Goal: Information Seeking & Learning: Learn about a topic

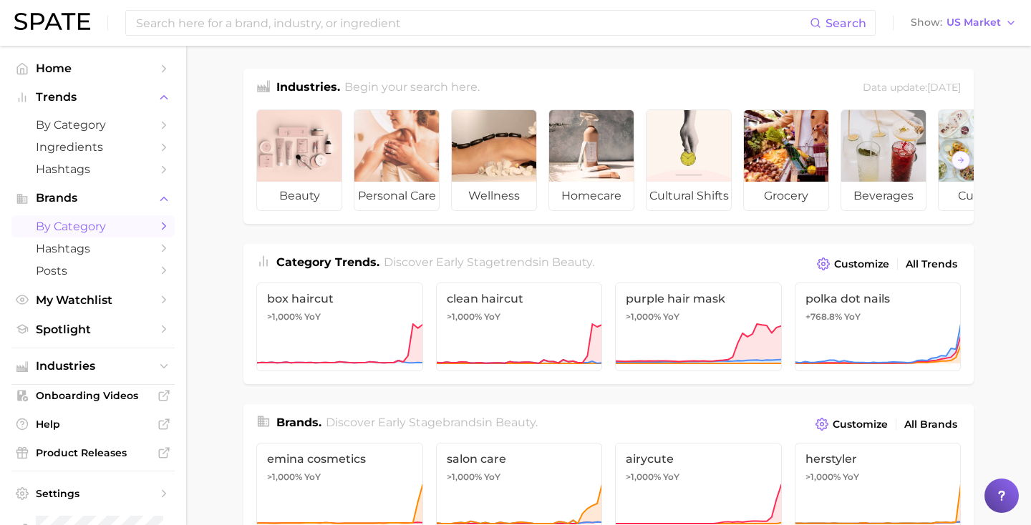
click at [99, 227] on span "by Category" at bounding box center [93, 227] width 115 height 14
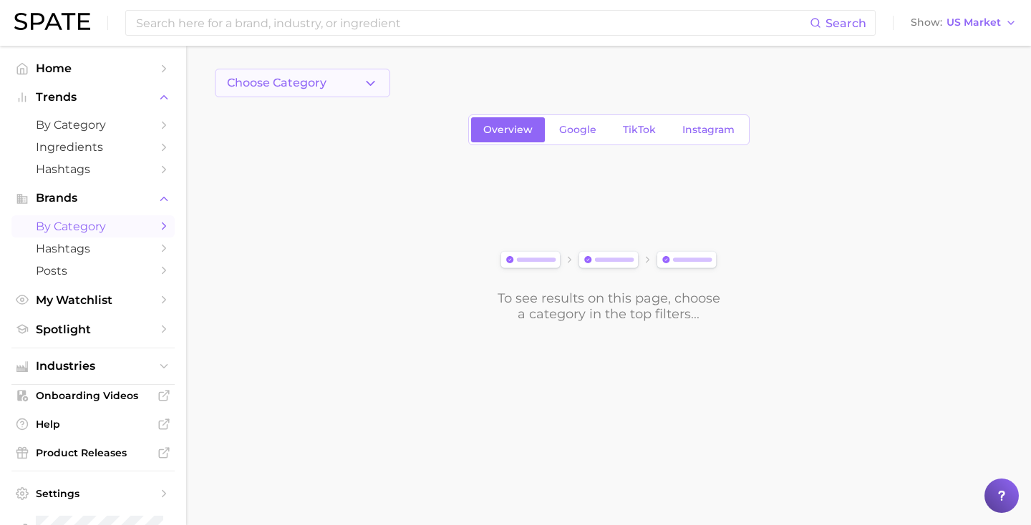
click at [321, 96] on button "Choose Category" at bounding box center [302, 83] width 175 height 29
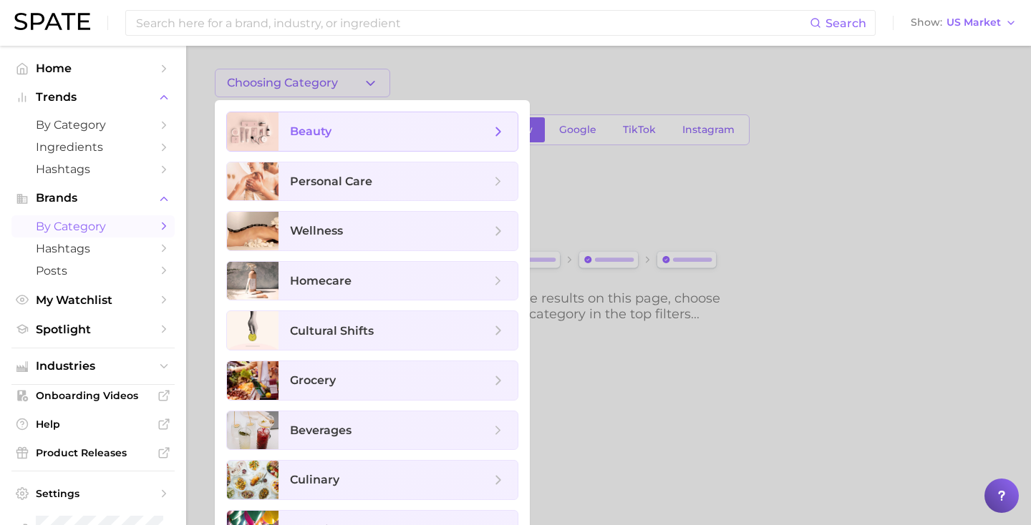
click at [346, 127] on span "beauty" at bounding box center [390, 132] width 200 height 16
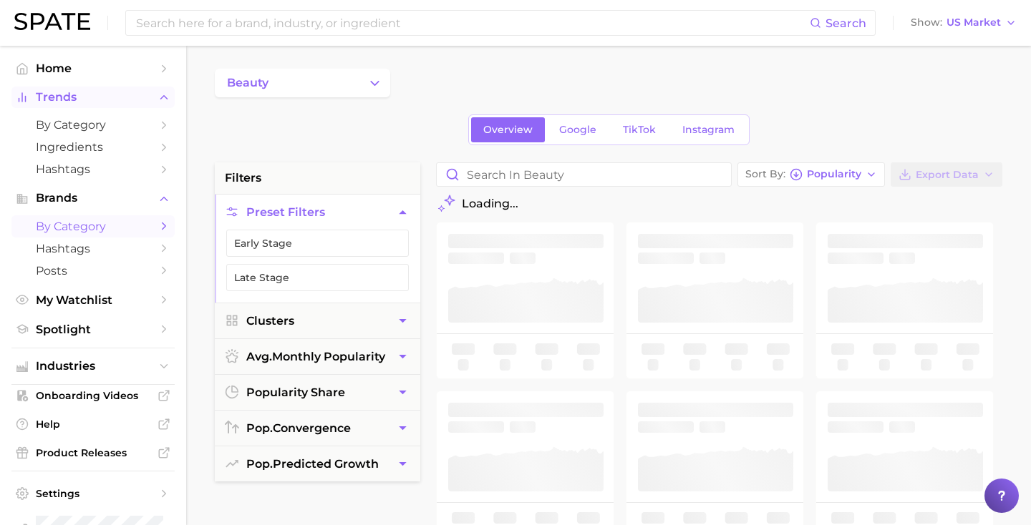
click at [117, 105] on button "Trends" at bounding box center [92, 97] width 163 height 21
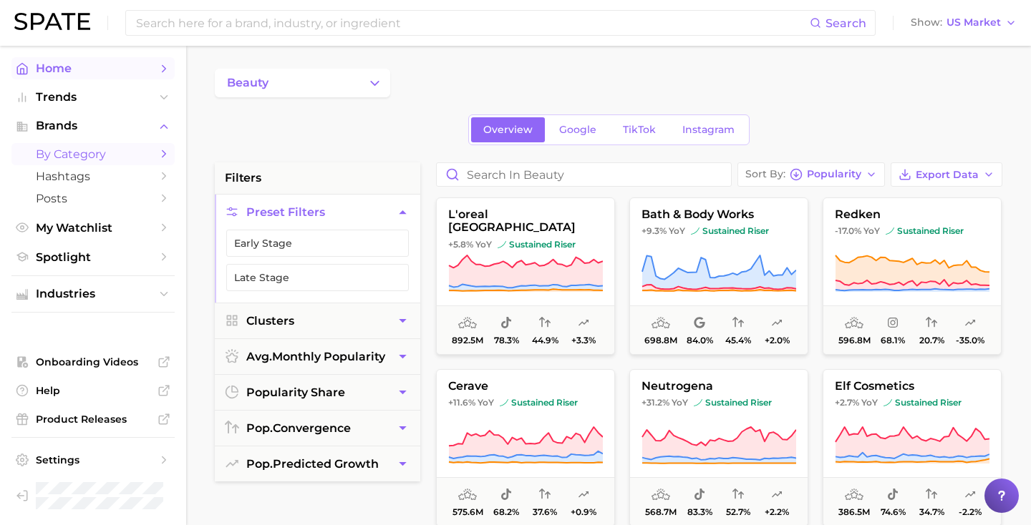
click at [114, 72] on span "Home" at bounding box center [93, 69] width 115 height 14
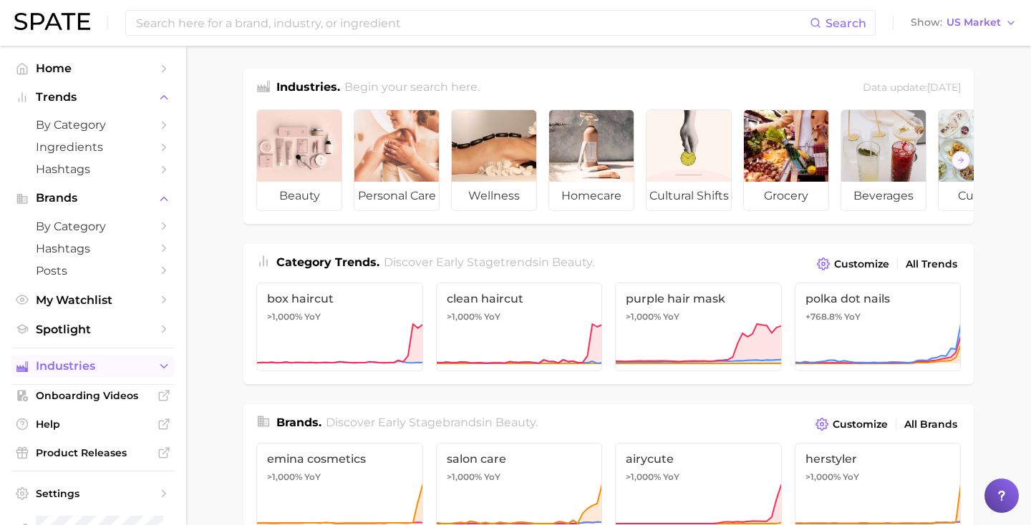
click at [93, 359] on button "Industries" at bounding box center [92, 366] width 163 height 21
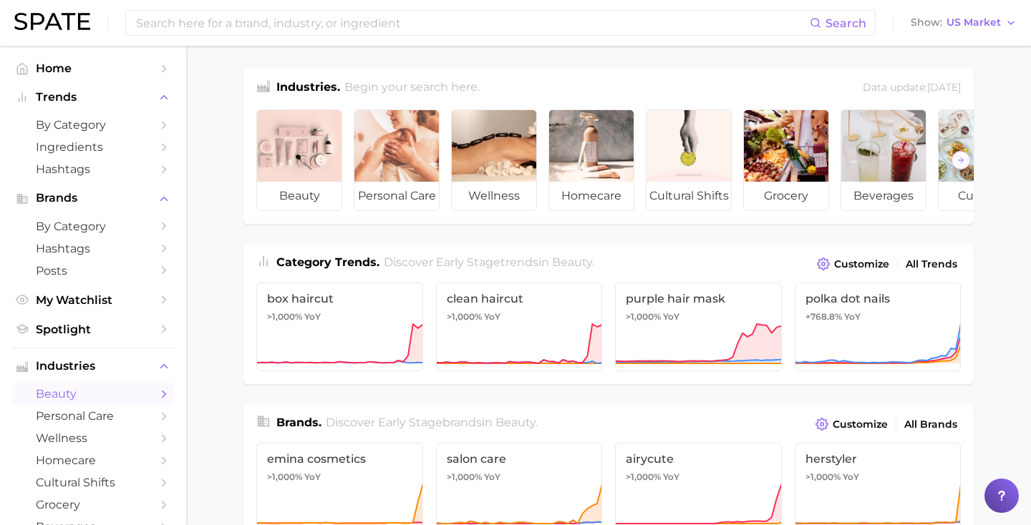
click at [87, 390] on span "beauty" at bounding box center [93, 394] width 115 height 14
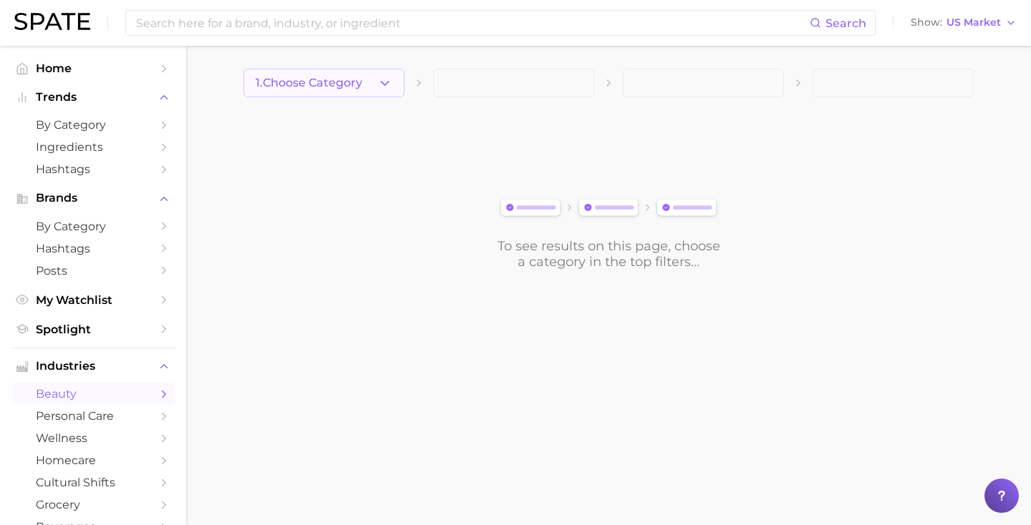
click at [360, 89] on span "1. Choose Category" at bounding box center [309, 83] width 107 height 13
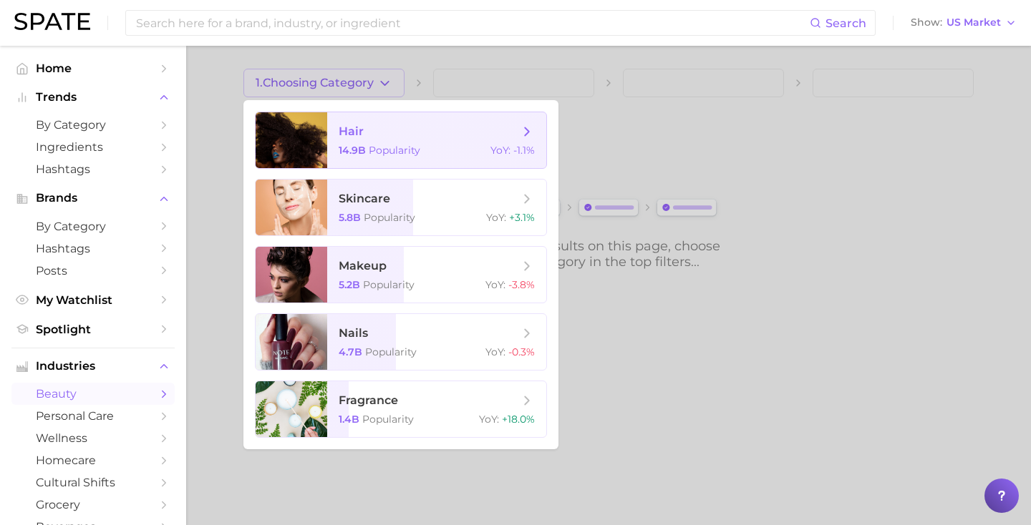
click at [362, 150] on span "14.9b" at bounding box center [352, 150] width 27 height 13
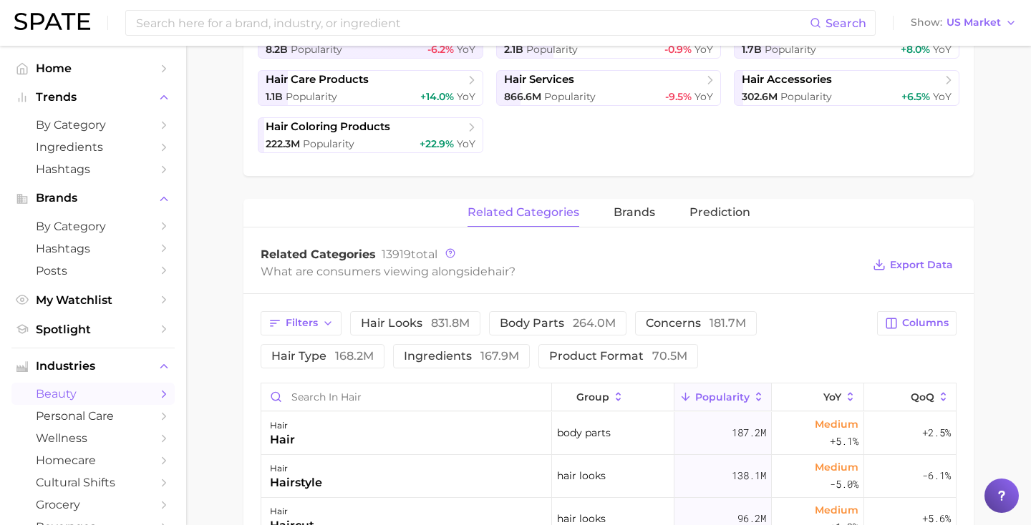
scroll to position [353, 0]
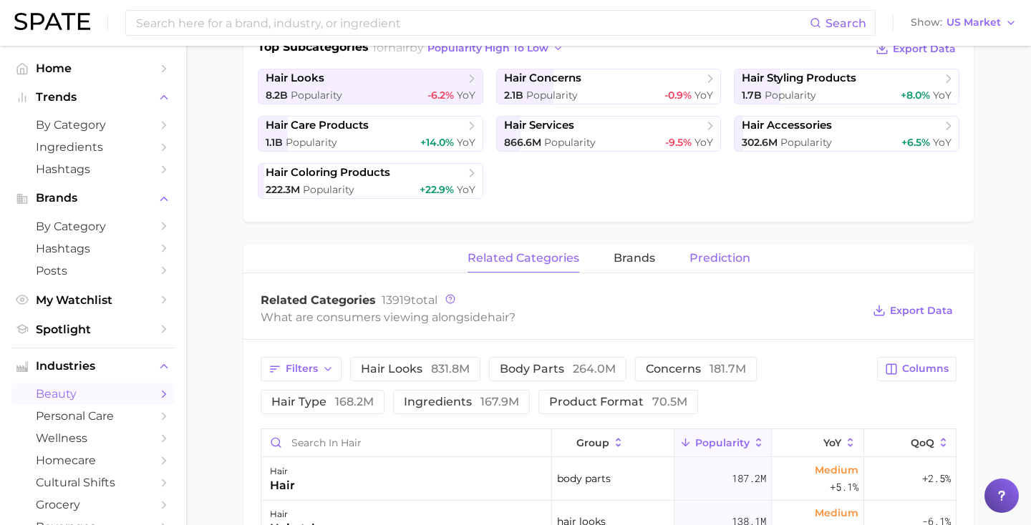
click at [715, 258] on span "Prediction" at bounding box center [719, 258] width 61 height 13
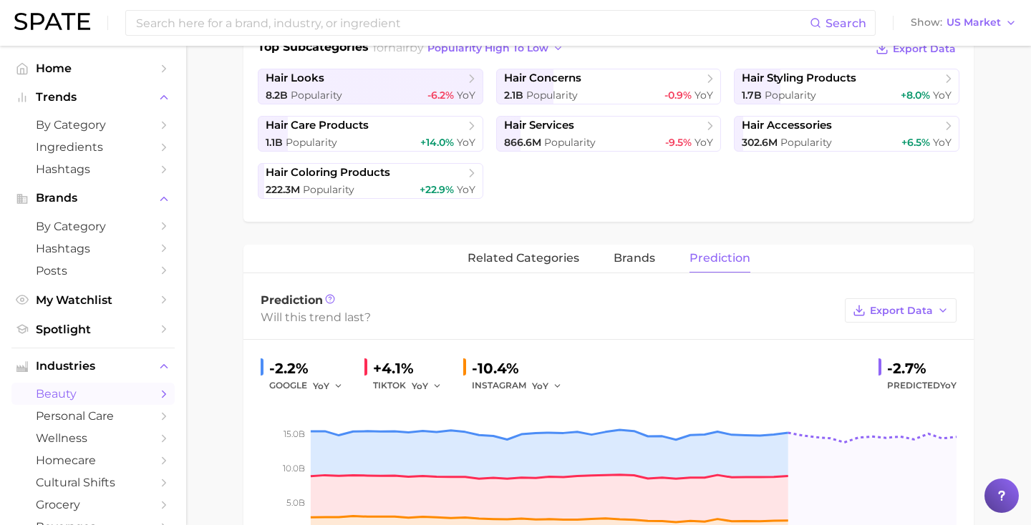
click at [658, 258] on div "related categories brands Prediction" at bounding box center [608, 259] width 730 height 29
click at [626, 259] on span "brands" at bounding box center [634, 258] width 42 height 13
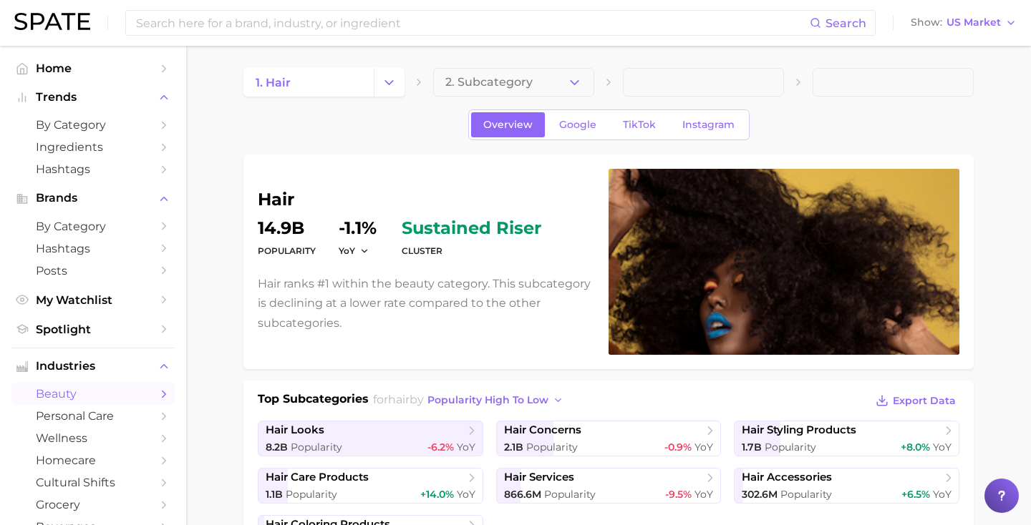
scroll to position [0, 0]
click at [575, 114] on link "Google" at bounding box center [578, 125] width 62 height 25
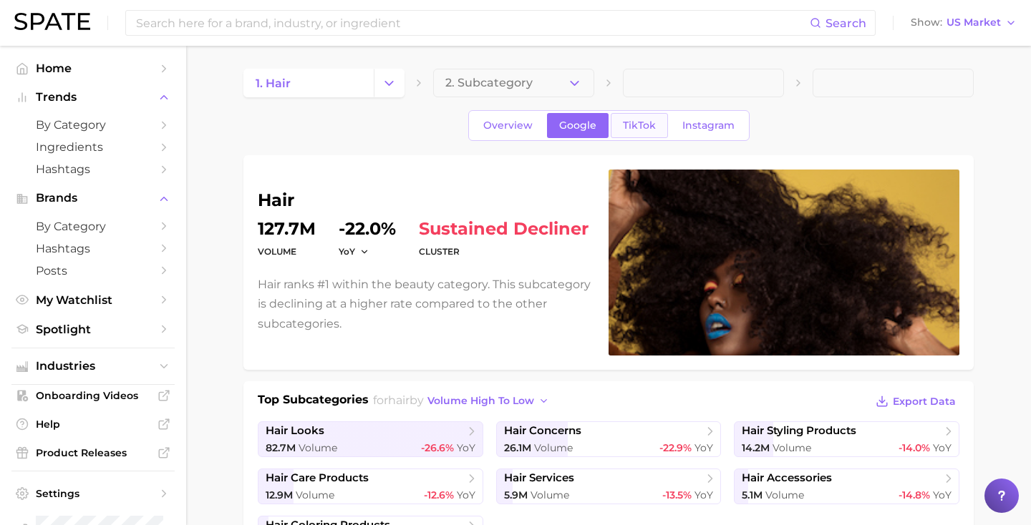
click at [631, 125] on span "TikTok" at bounding box center [639, 126] width 33 height 12
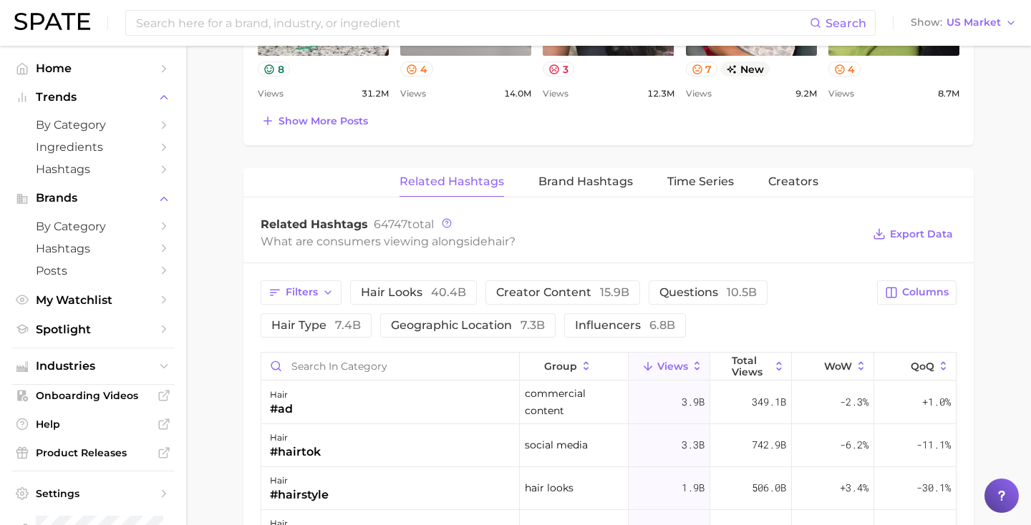
scroll to position [972, 0]
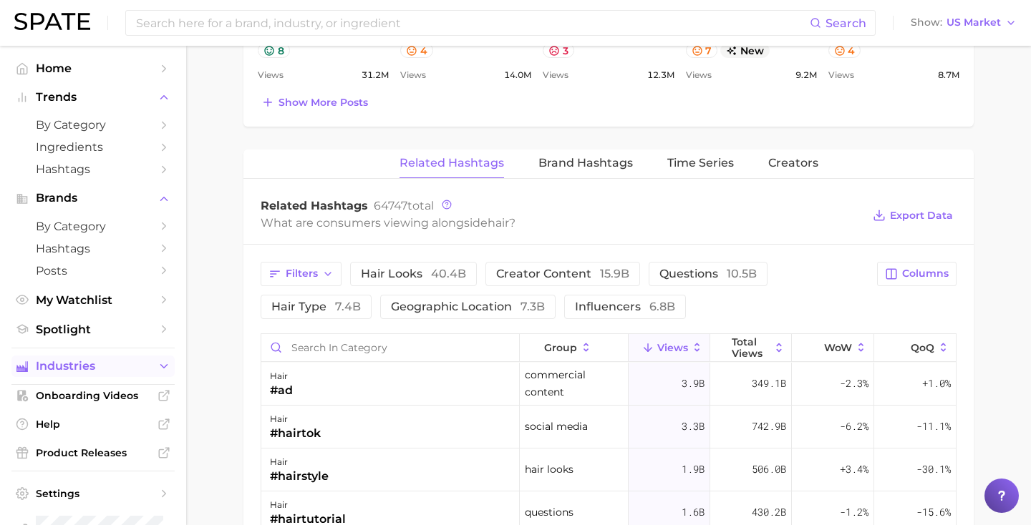
click at [84, 370] on span "Industries" at bounding box center [93, 366] width 115 height 13
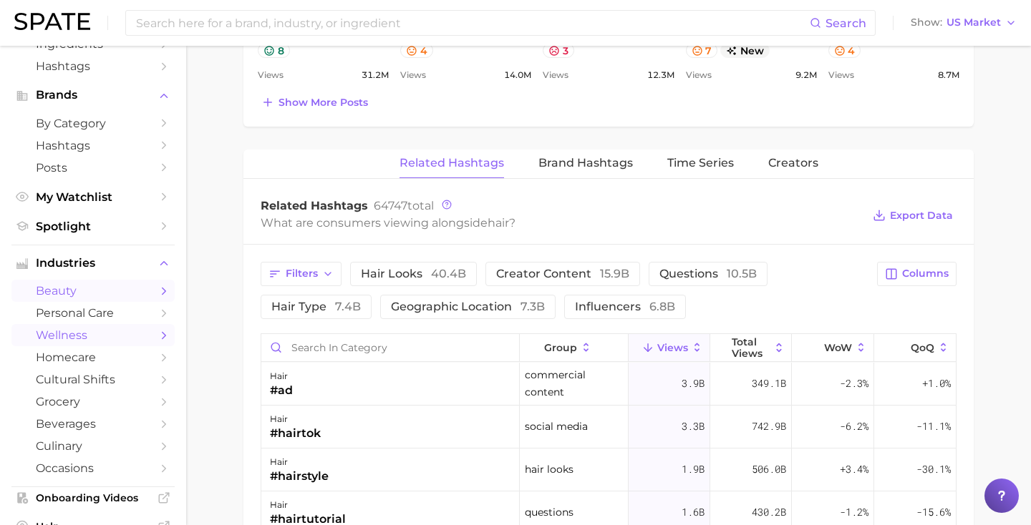
scroll to position [125, 0]
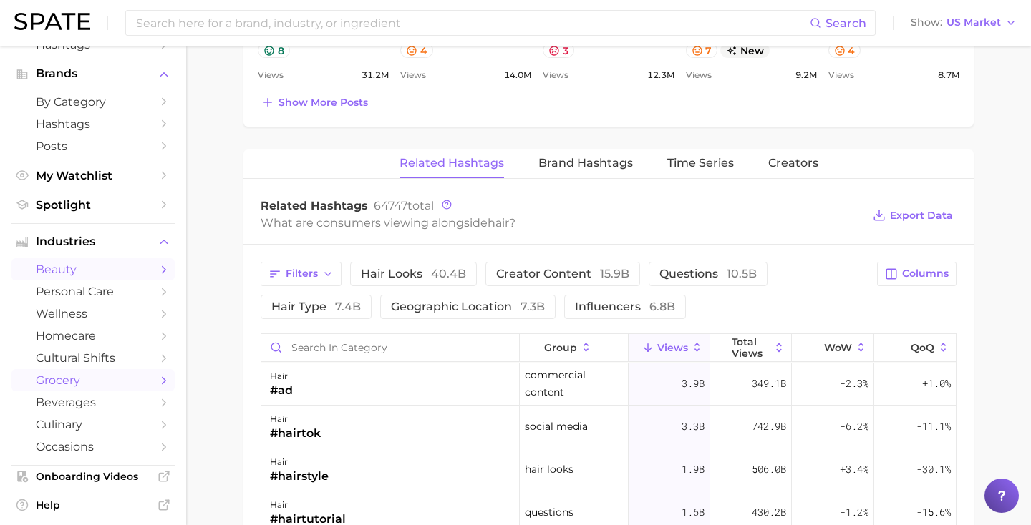
click at [84, 387] on span "grocery" at bounding box center [93, 381] width 115 height 14
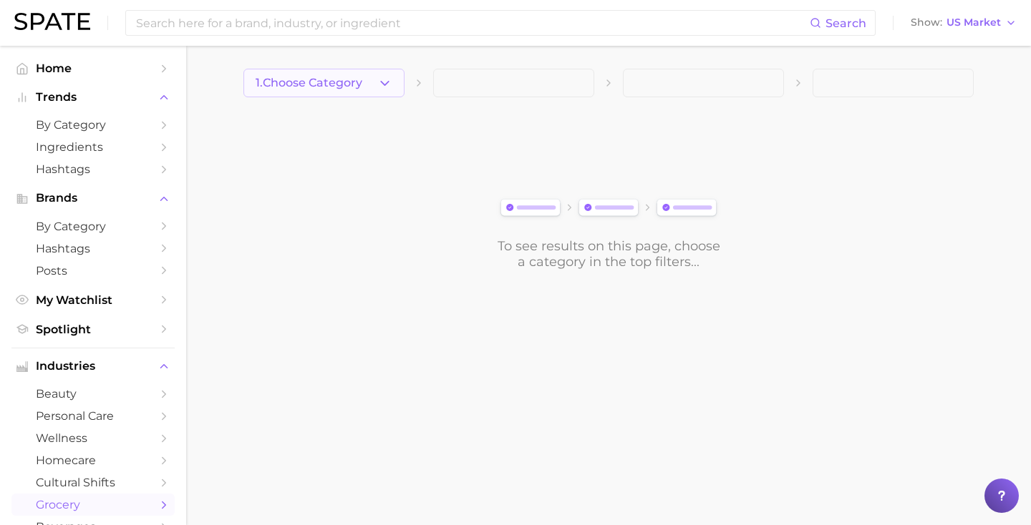
click at [382, 76] on icon "button" at bounding box center [384, 83] width 15 height 15
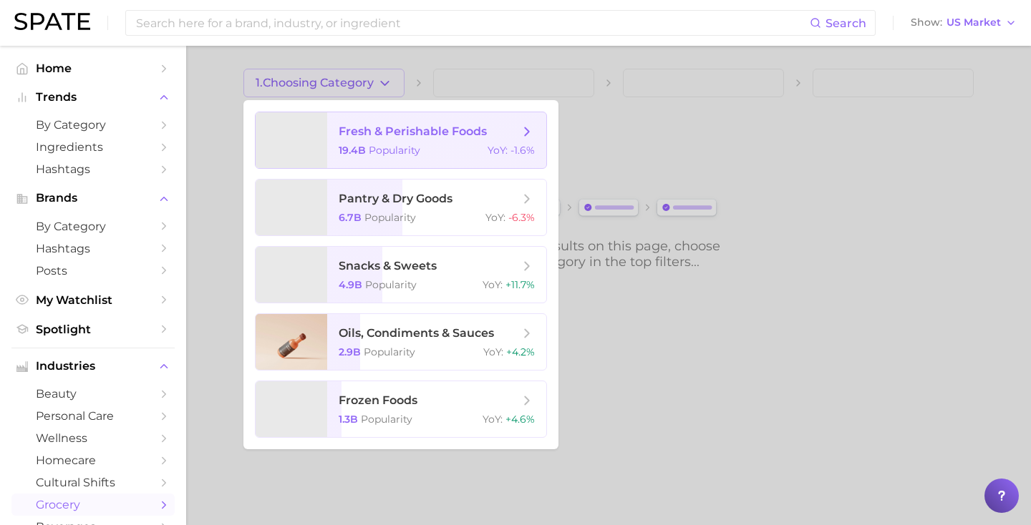
click at [376, 160] on span "fresh & perishable foods 19.4b Popularity YoY : -1.6%" at bounding box center [436, 140] width 219 height 56
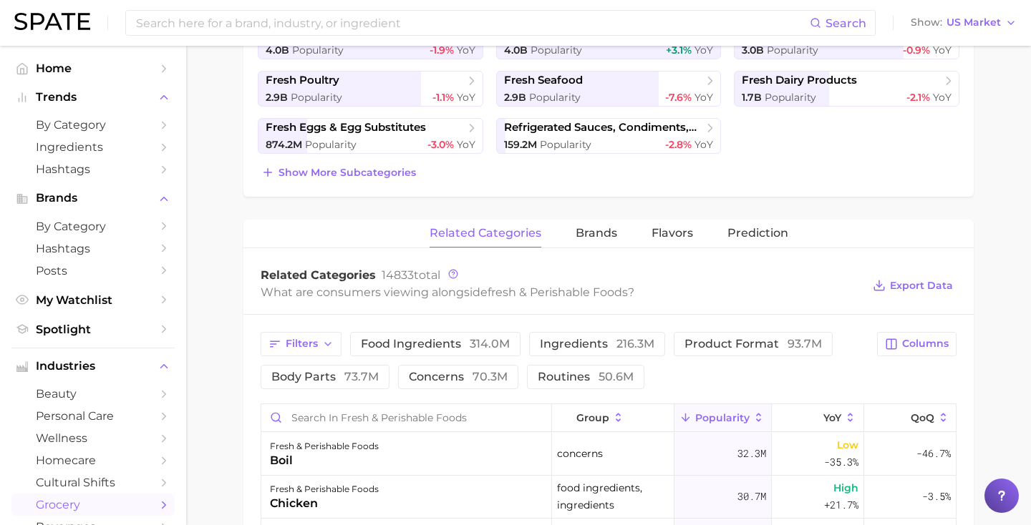
scroll to position [402, 0]
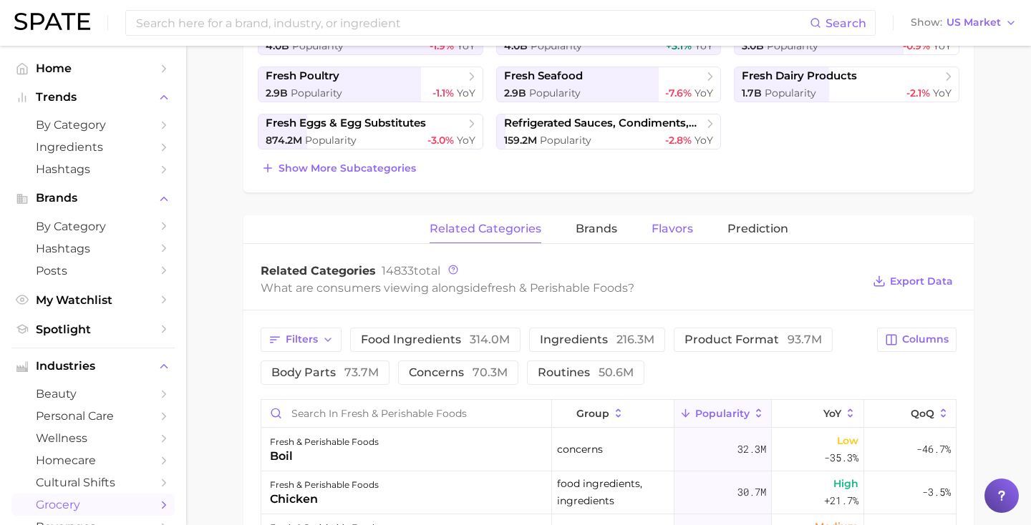
click at [681, 230] on span "Flavors" at bounding box center [672, 229] width 42 height 13
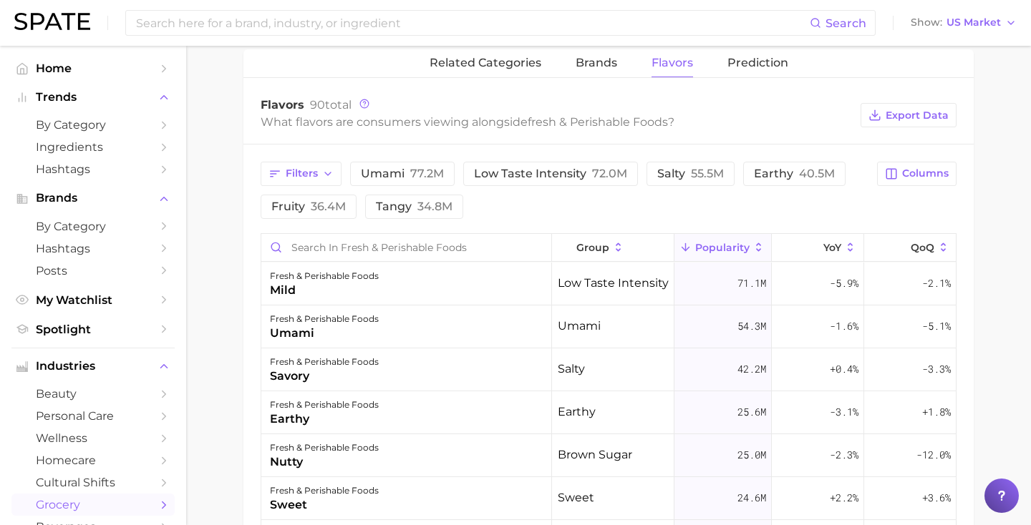
scroll to position [564, 0]
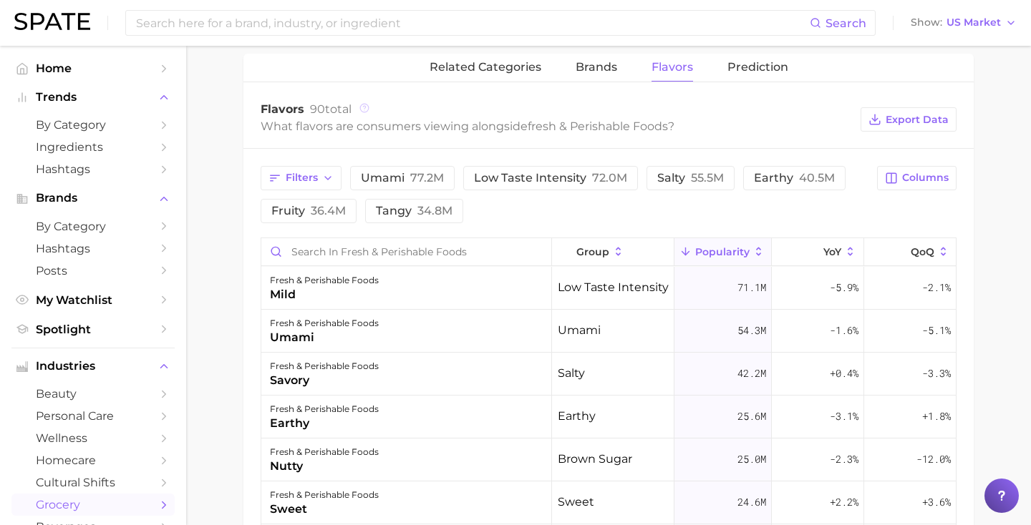
click at [367, 110] on icon at bounding box center [364, 108] width 10 height 10
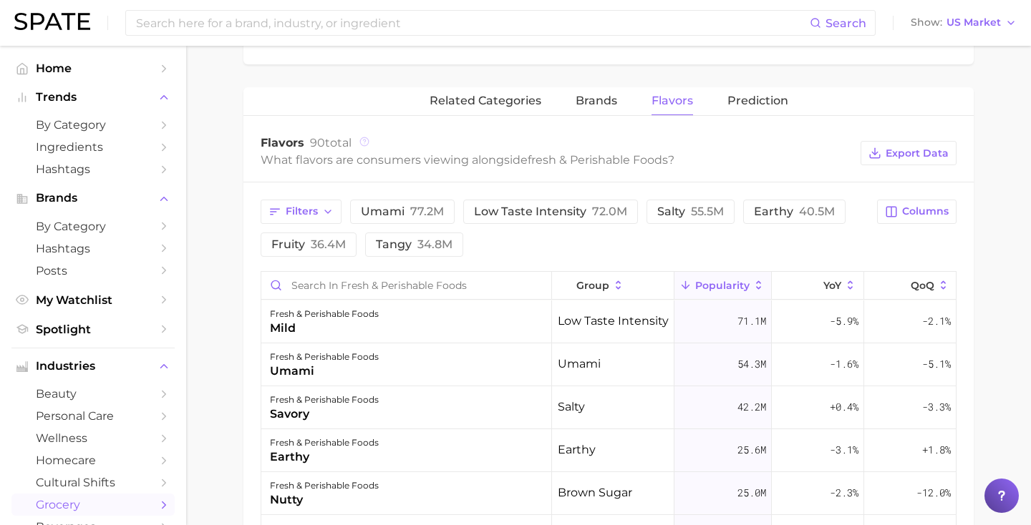
scroll to position [517, 0]
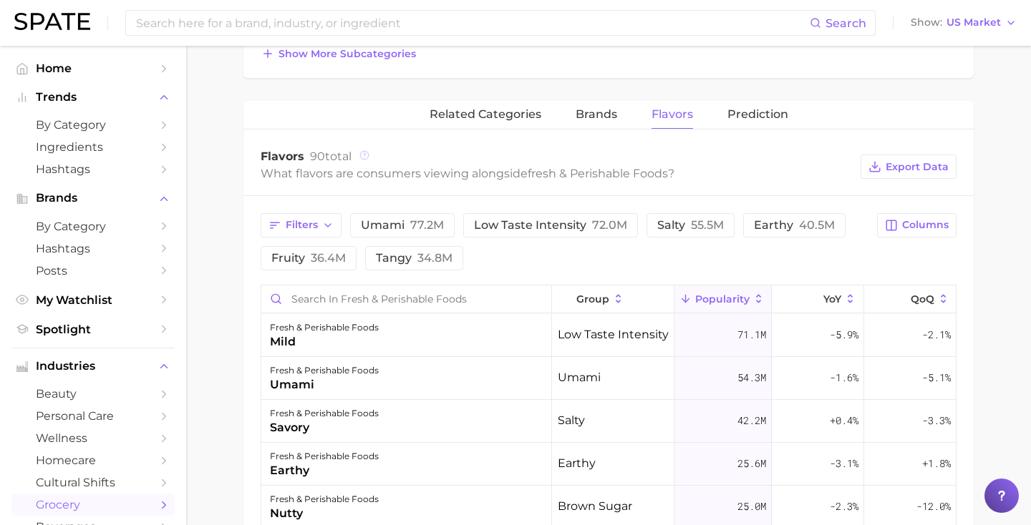
click at [366, 155] on icon at bounding box center [364, 155] width 10 height 10
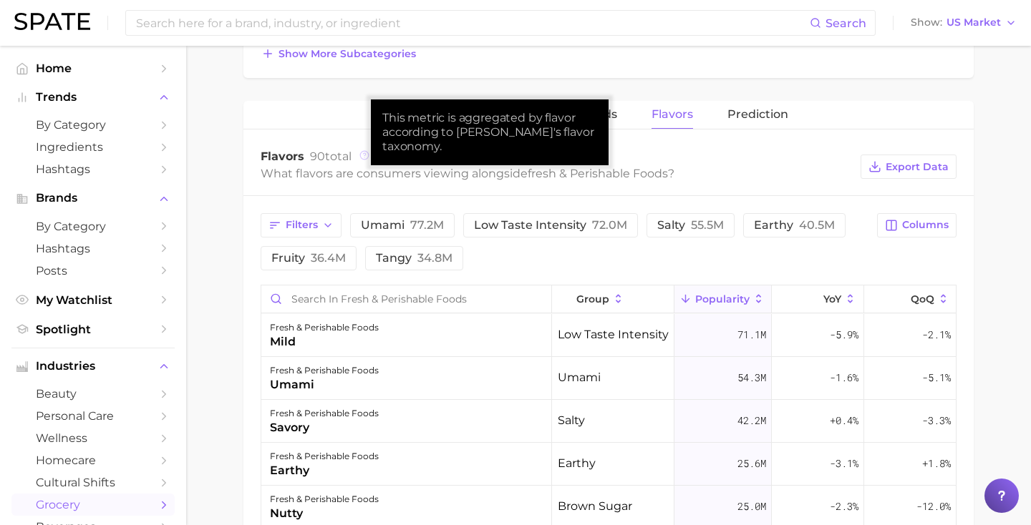
click at [365, 155] on icon at bounding box center [364, 155] width 2 height 3
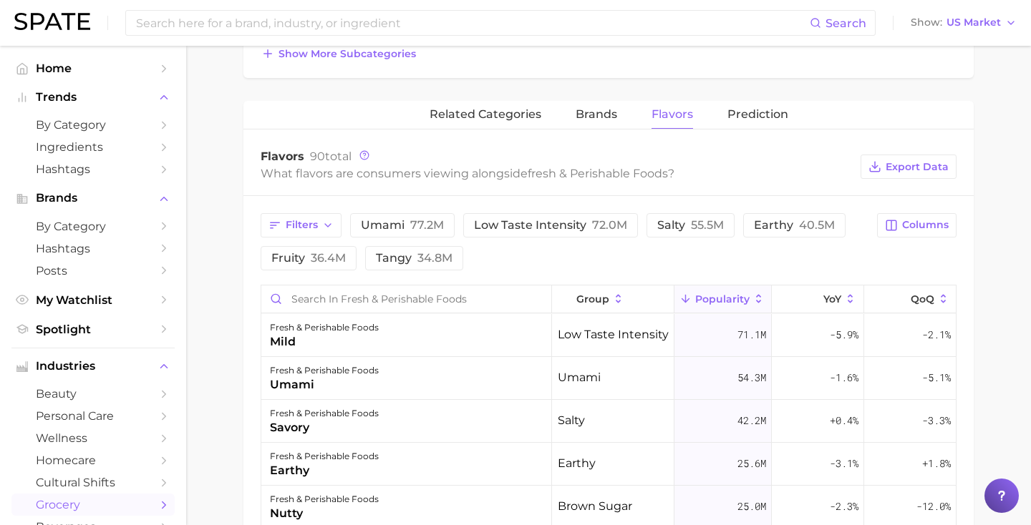
click at [283, 158] on span "Flavors" at bounding box center [283, 157] width 44 height 14
click at [361, 155] on circle at bounding box center [364, 156] width 9 height 9
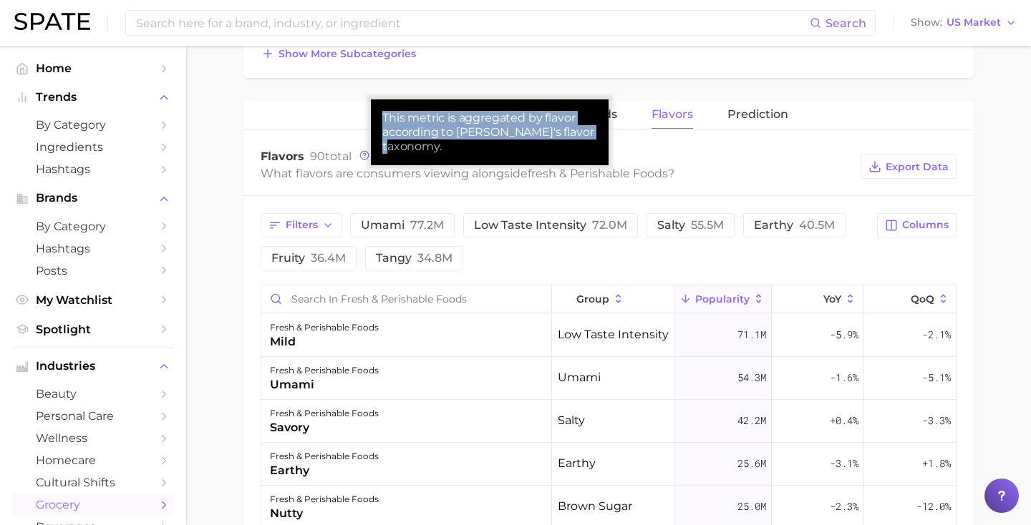
drag, startPoint x: 383, startPoint y: 119, endPoint x: 595, endPoint y: 136, distance: 212.6
click at [595, 136] on div "This metric is aggregated by flavor according to [PERSON_NAME]'s flavor taxonom…" at bounding box center [489, 132] width 215 height 43
copy div "This metric is aggregated by flavor according to [PERSON_NAME]'s flavor taxonom…"
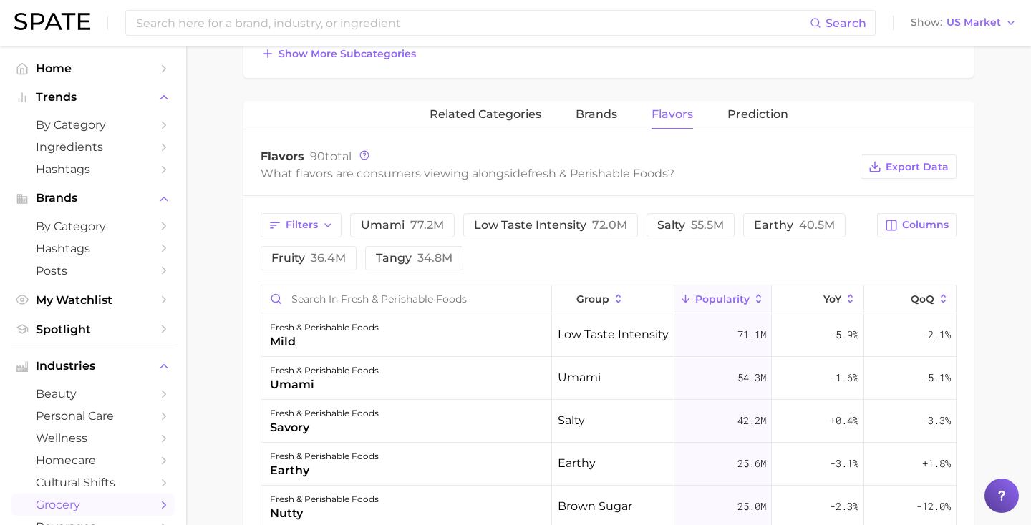
click at [370, 160] on div "Flavors 90 total" at bounding box center [557, 157] width 593 height 14
click at [363, 156] on icon at bounding box center [364, 155] width 10 height 10
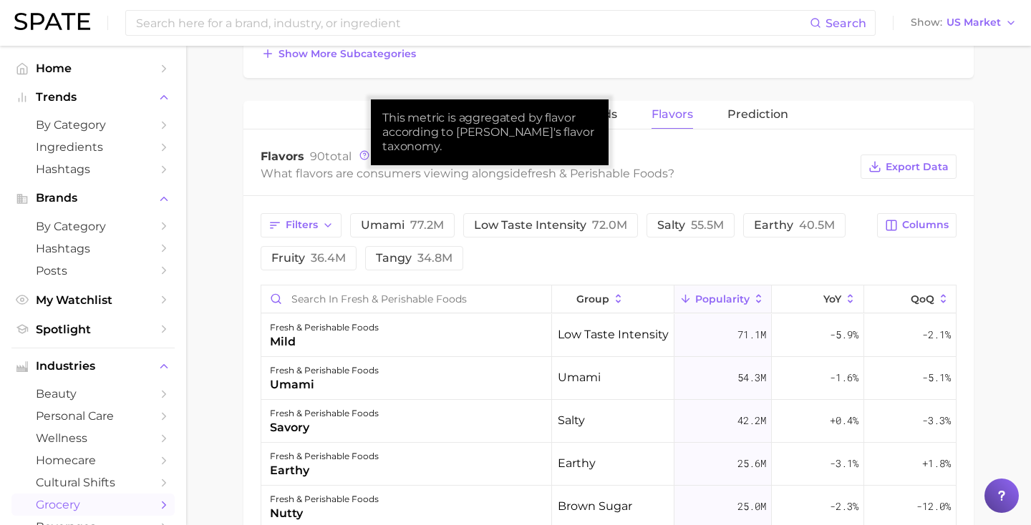
click at [400, 130] on div "This metric is aggregated by flavor according to [PERSON_NAME]'s flavor taxonom…" at bounding box center [489, 132] width 215 height 43
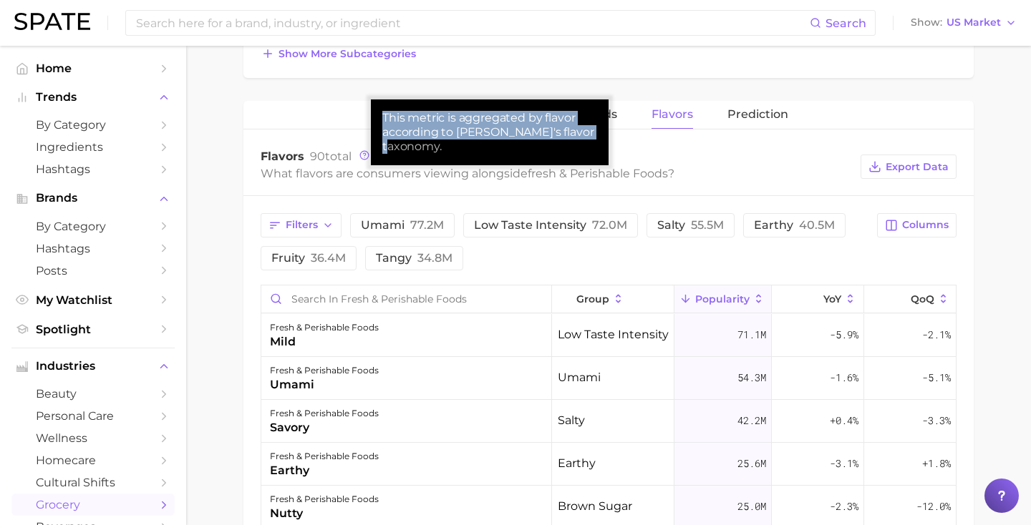
click at [400, 130] on div "This metric is aggregated by flavor according to [PERSON_NAME]'s flavor taxonom…" at bounding box center [489, 132] width 215 height 43
copy div "This metric is aggregated by flavor according to [PERSON_NAME]'s flavor taxonom…"
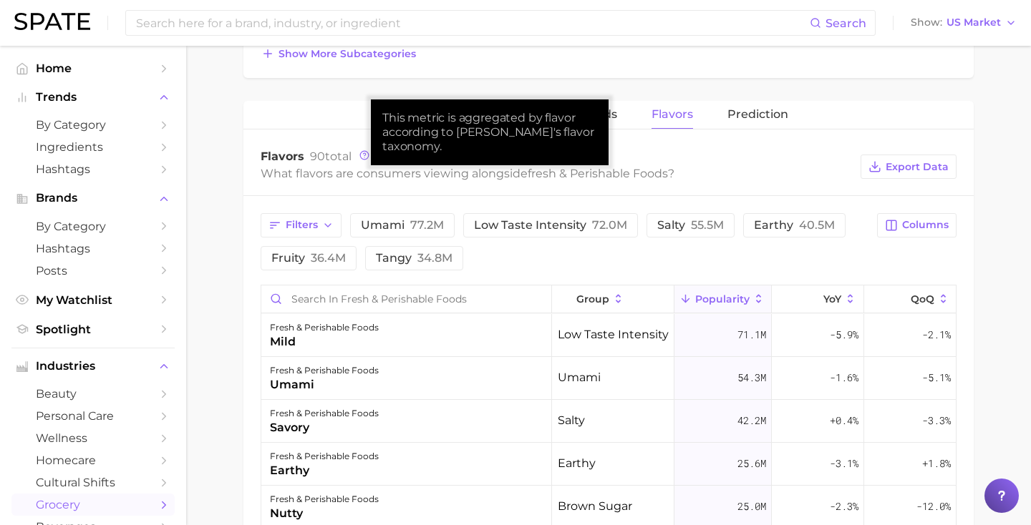
click at [396, 171] on div "What flavors are consumers viewing alongside fresh & perishable foods ?" at bounding box center [557, 173] width 593 height 19
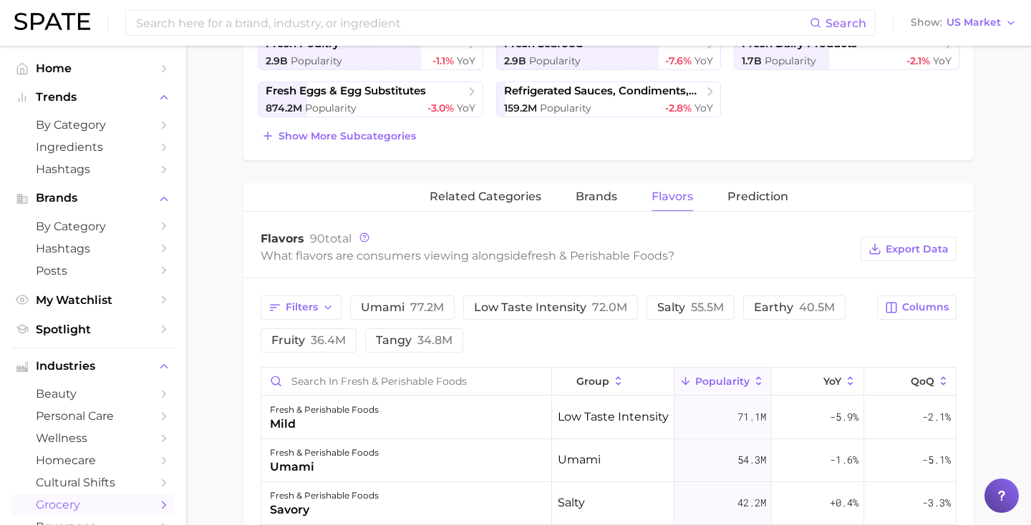
scroll to position [433, 0]
click at [366, 240] on icon at bounding box center [364, 239] width 10 height 10
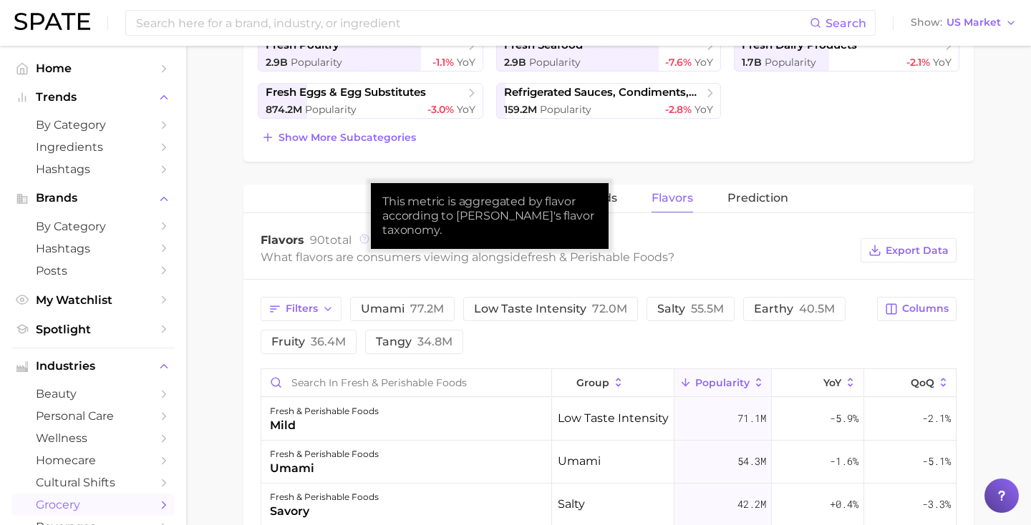
click at [366, 240] on icon at bounding box center [364, 239] width 10 height 10
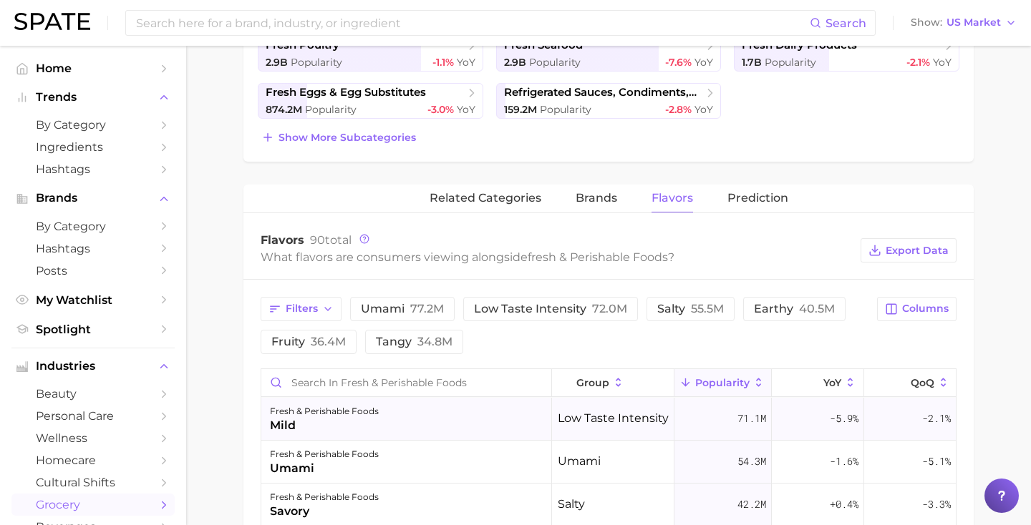
click at [437, 434] on div "fresh & perishable foods mild" at bounding box center [406, 419] width 291 height 43
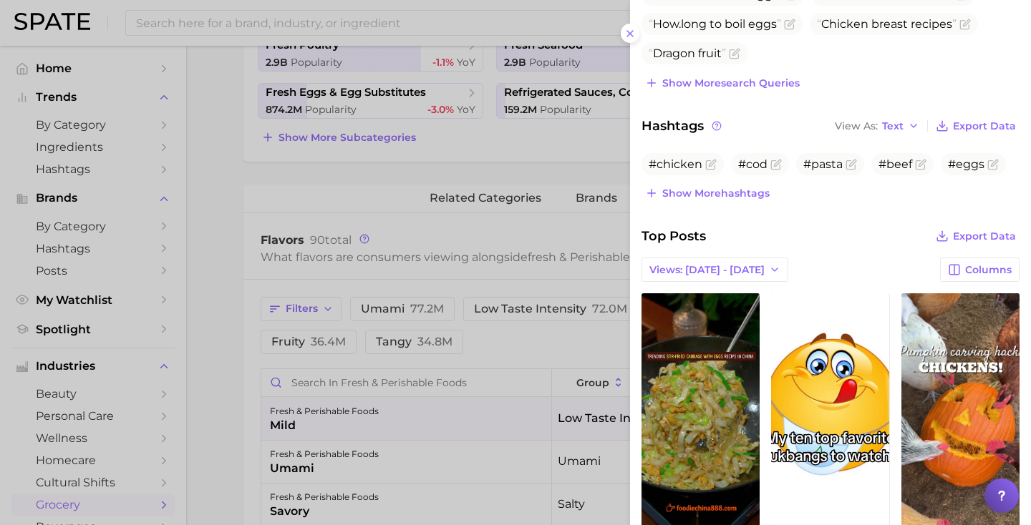
scroll to position [0, 0]
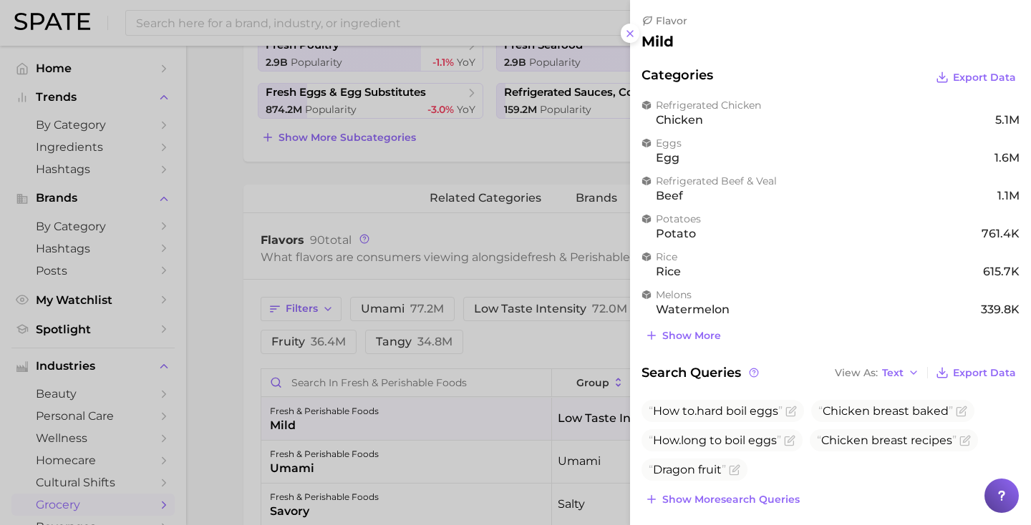
click at [529, 147] on div at bounding box center [515, 262] width 1031 height 525
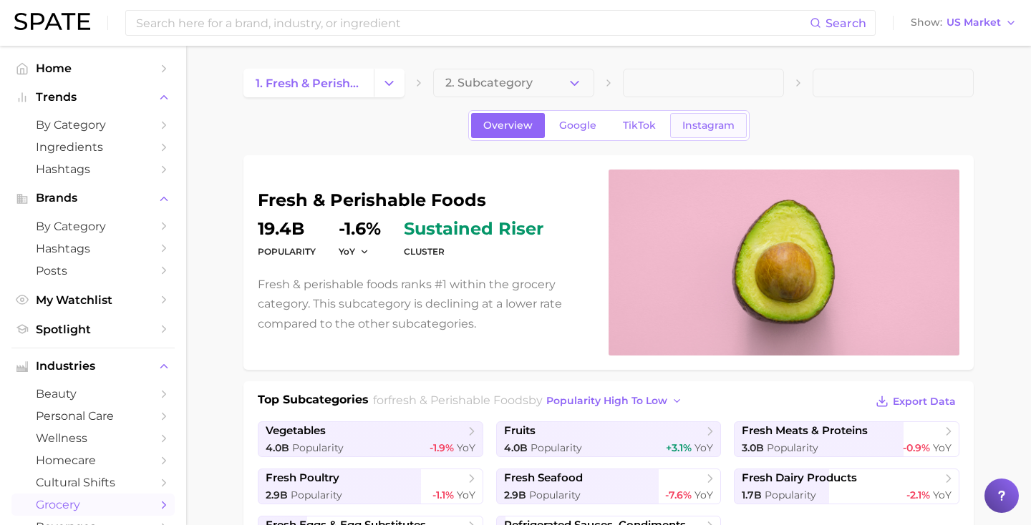
click at [696, 122] on span "Instagram" at bounding box center [708, 126] width 52 height 12
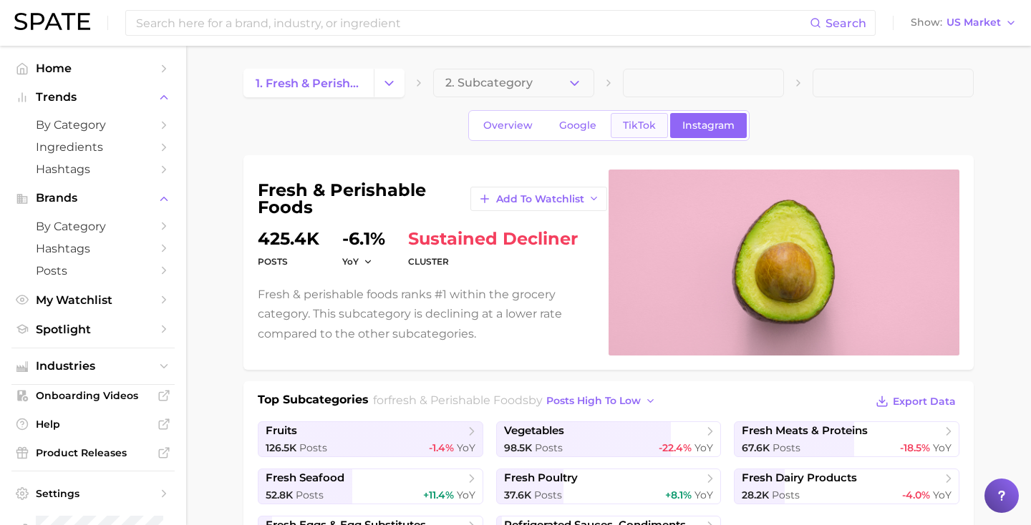
click at [620, 118] on link "TikTok" at bounding box center [639, 125] width 57 height 25
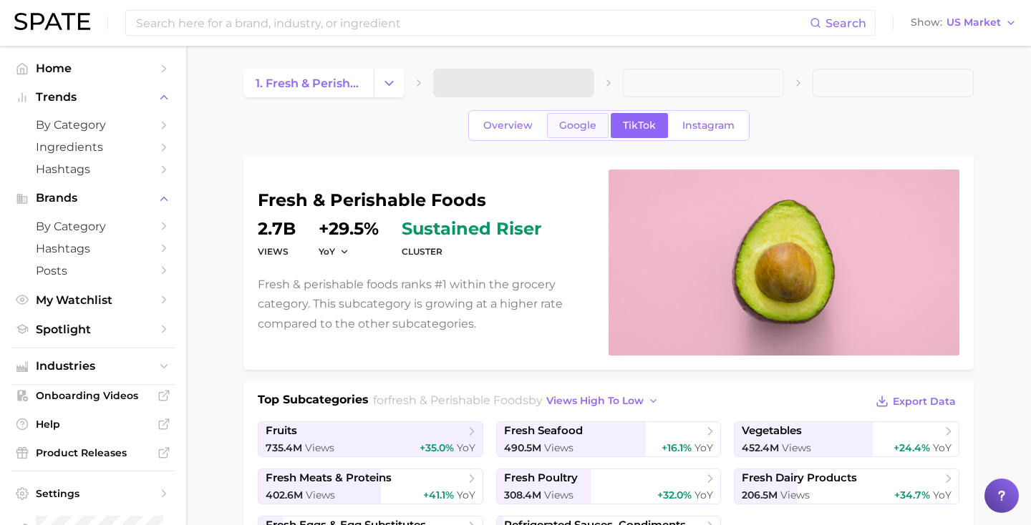
click at [549, 128] on link "Google" at bounding box center [578, 125] width 62 height 25
